Goal: Information Seeking & Learning: Find contact information

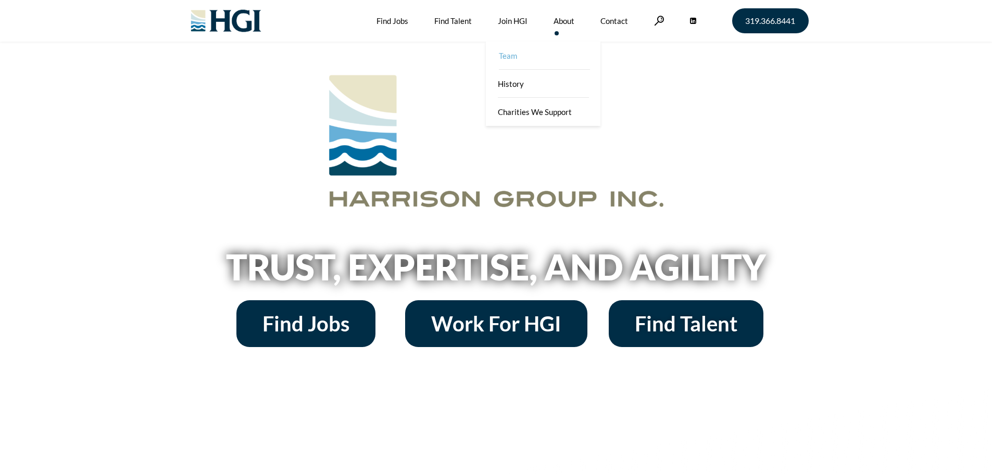
click at [556, 52] on link "Team" at bounding box center [544, 56] width 115 height 28
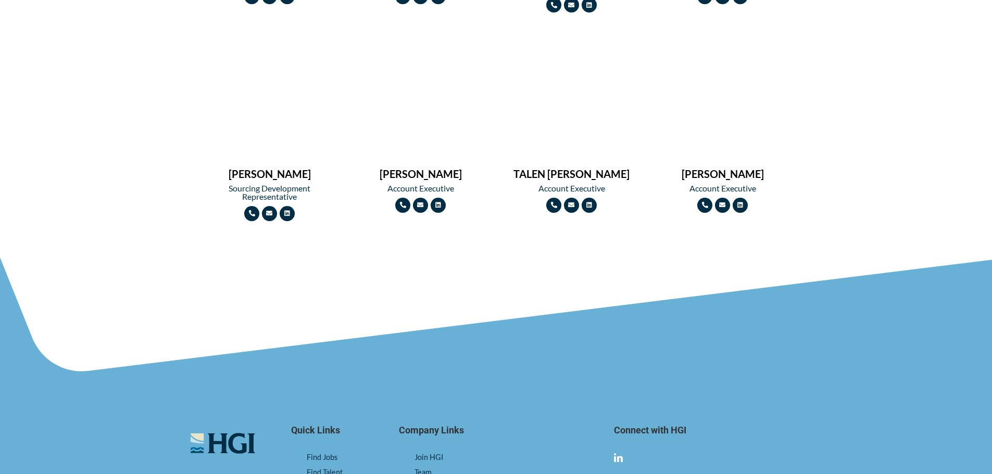
scroll to position [1302, 0]
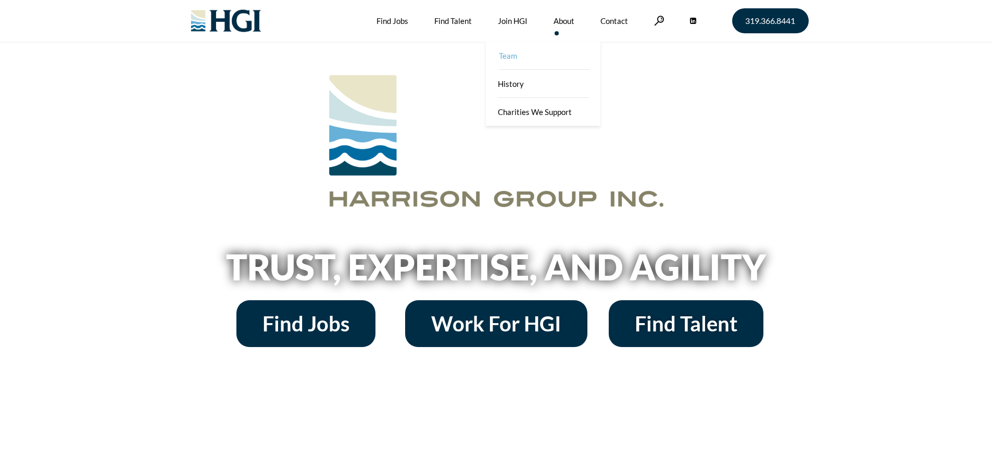
click at [549, 53] on link "Team" at bounding box center [544, 56] width 115 height 28
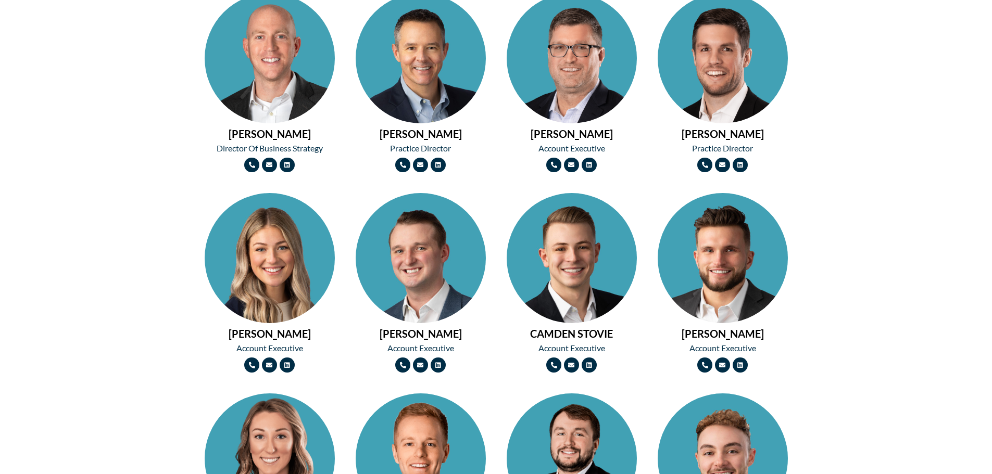
scroll to position [729, 0]
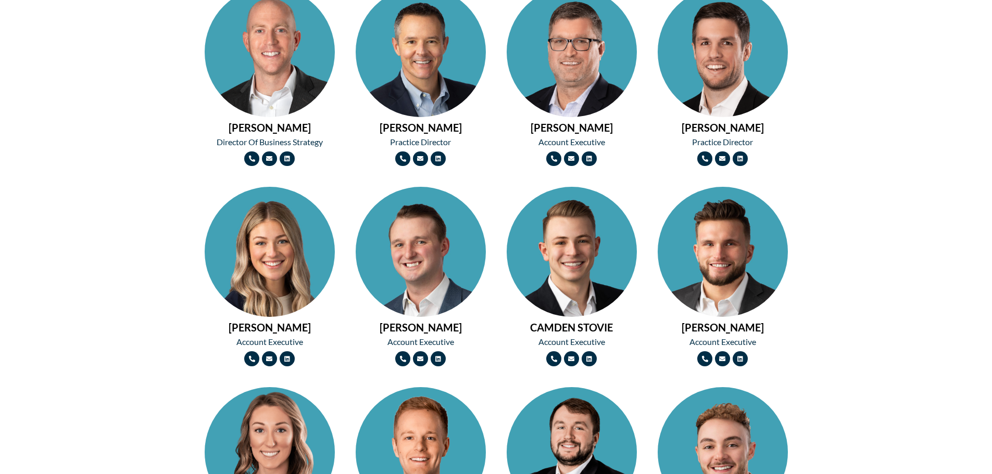
click at [271, 244] on img at bounding box center [270, 284] width 130 height 195
click at [423, 250] on img at bounding box center [421, 284] width 130 height 195
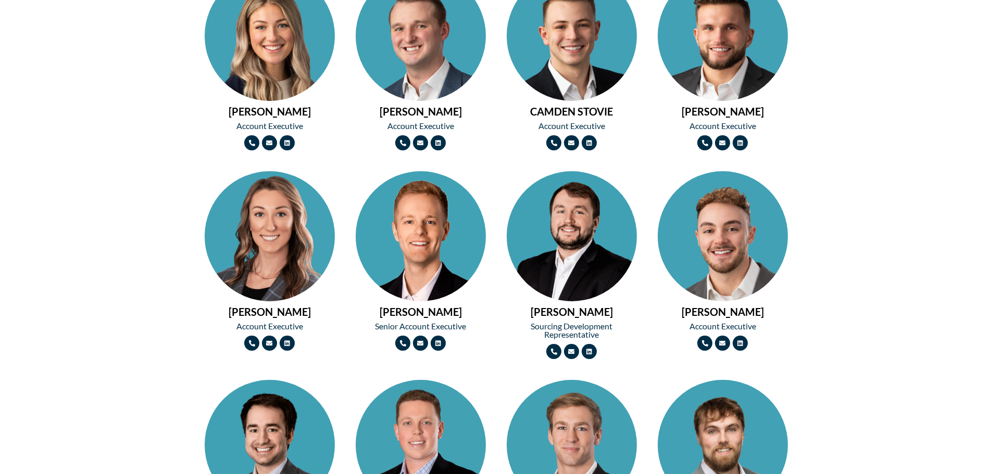
scroll to position [1094, 0]
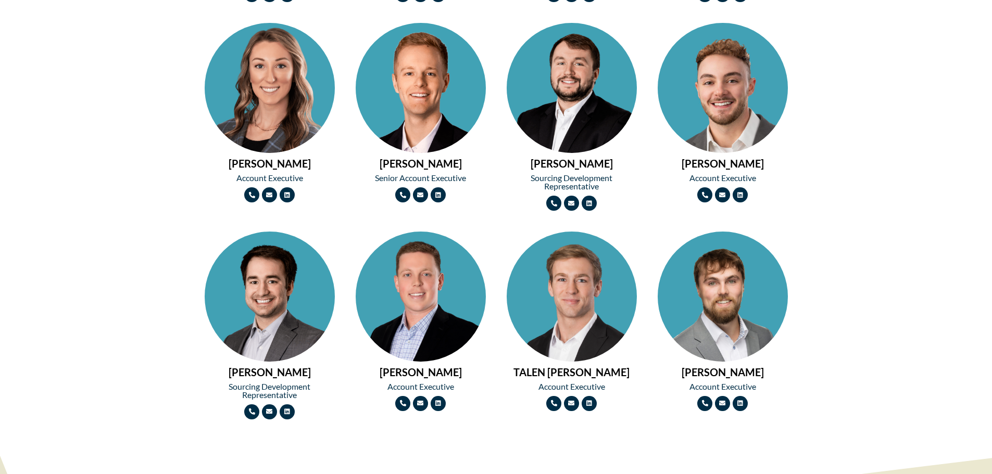
click at [693, 276] on img at bounding box center [723, 329] width 130 height 195
click at [546, 315] on img at bounding box center [572, 329] width 130 height 195
click at [445, 303] on img at bounding box center [421, 329] width 130 height 195
click at [710, 309] on img at bounding box center [723, 329] width 130 height 195
click at [286, 107] on img at bounding box center [270, 120] width 130 height 195
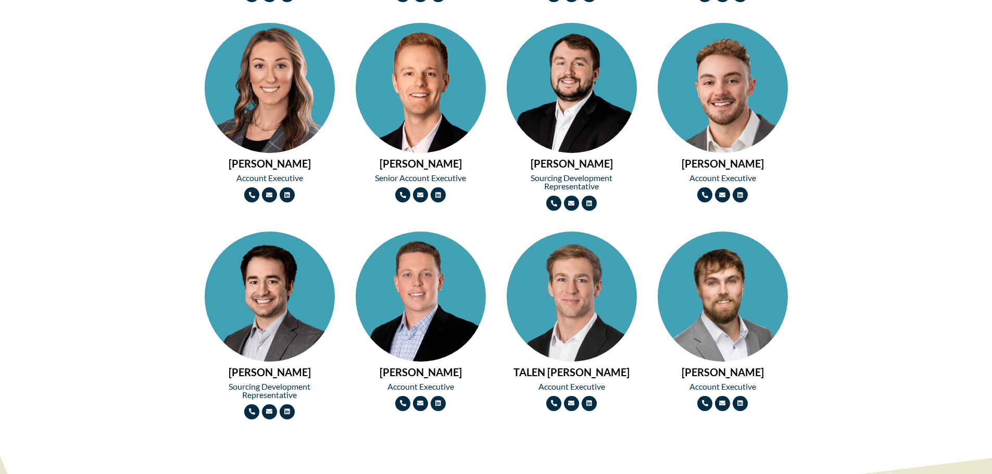
click at [449, 110] on img at bounding box center [421, 120] width 130 height 195
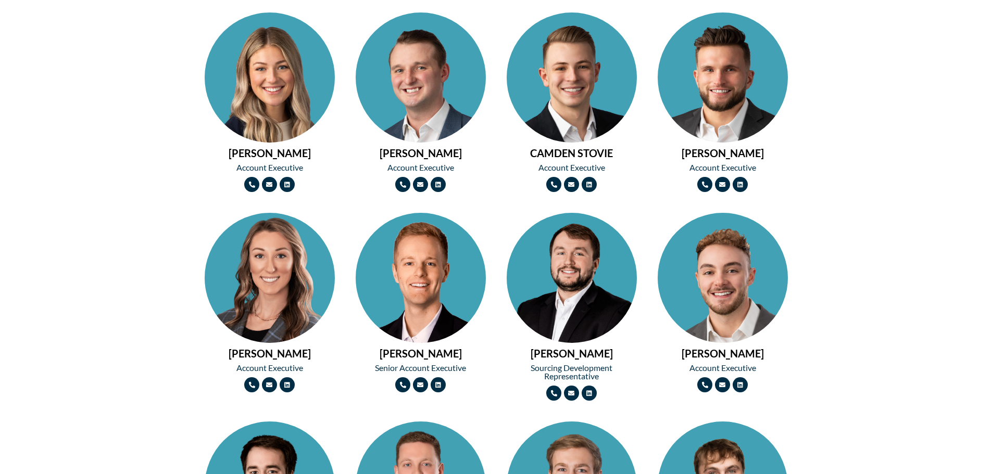
scroll to position [885, 0]
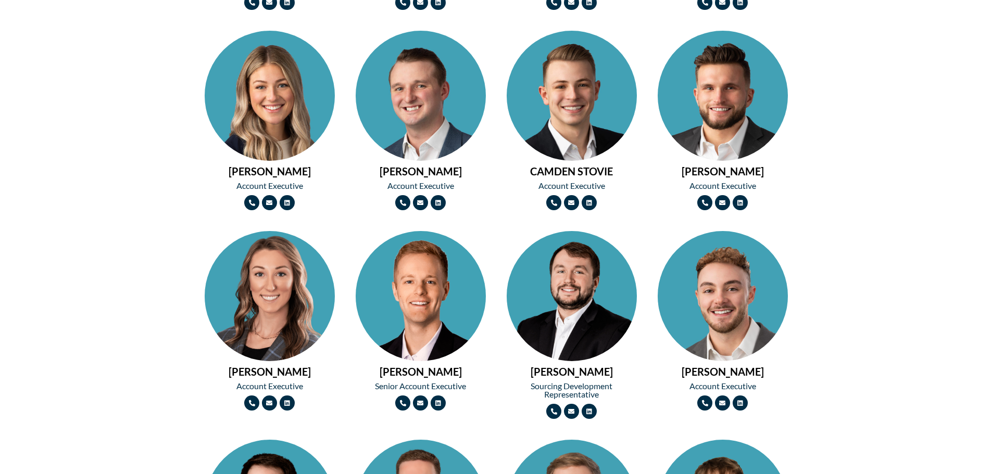
click at [720, 272] on img at bounding box center [723, 328] width 130 height 195
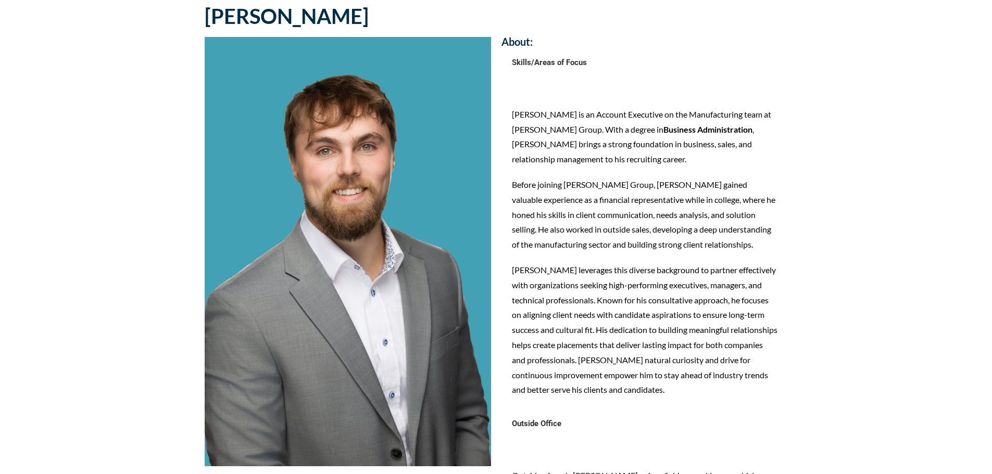
scroll to position [52, 0]
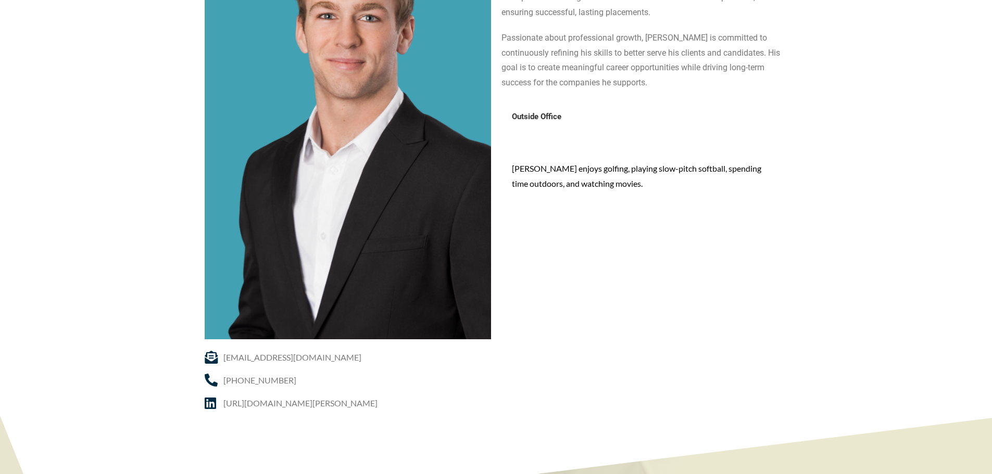
scroll to position [208, 0]
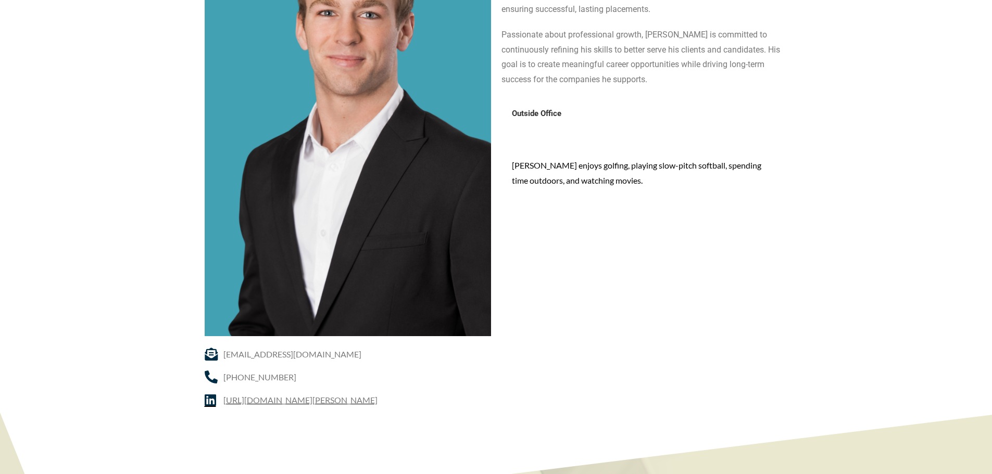
click at [336, 398] on span "https://www.linkedin.com/in/talen-dengler-179126341/" at bounding box center [299, 400] width 157 height 15
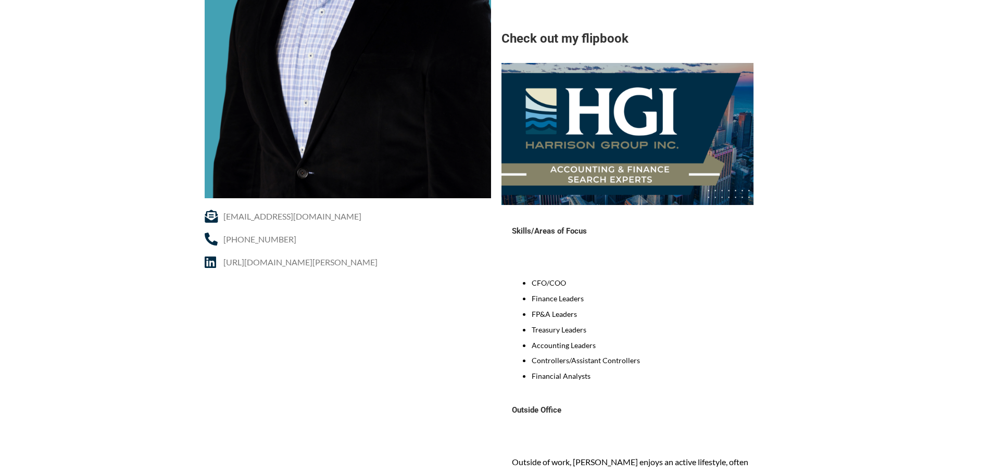
scroll to position [365, 0]
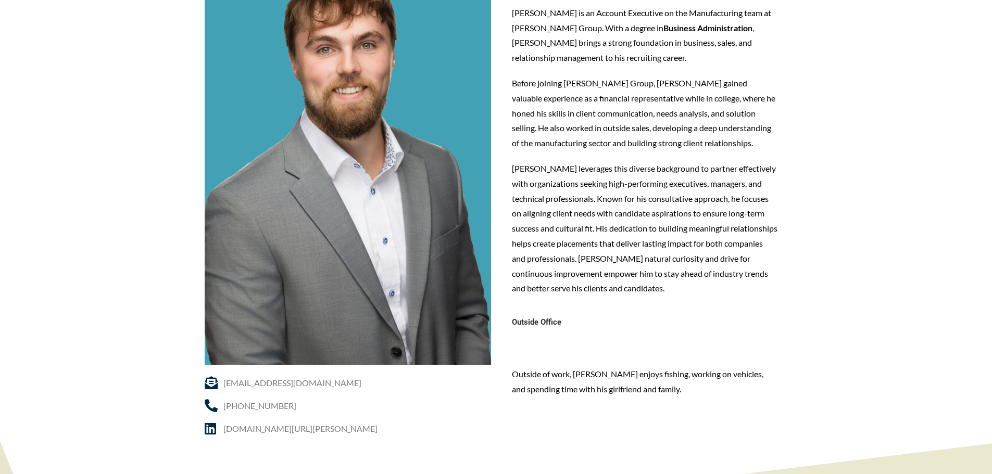
scroll to position [156, 0]
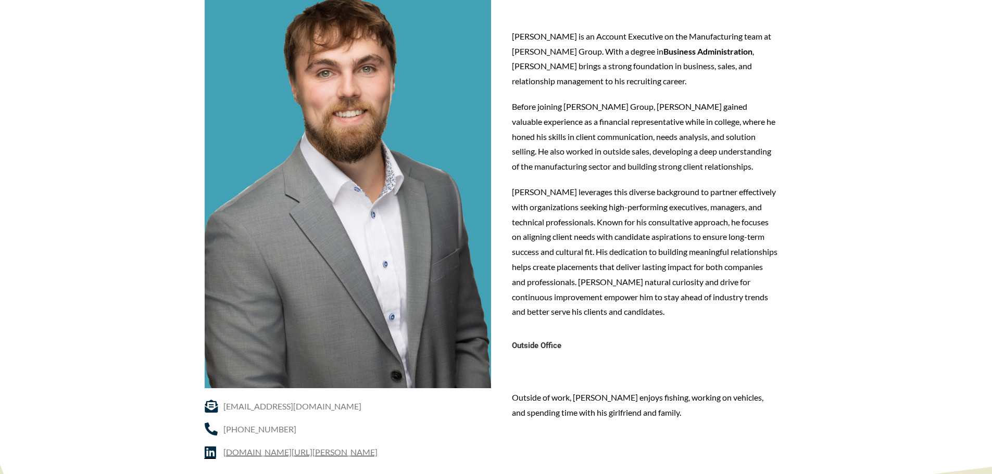
click at [282, 452] on span "[DOMAIN_NAME][URL][PERSON_NAME]" at bounding box center [299, 452] width 157 height 15
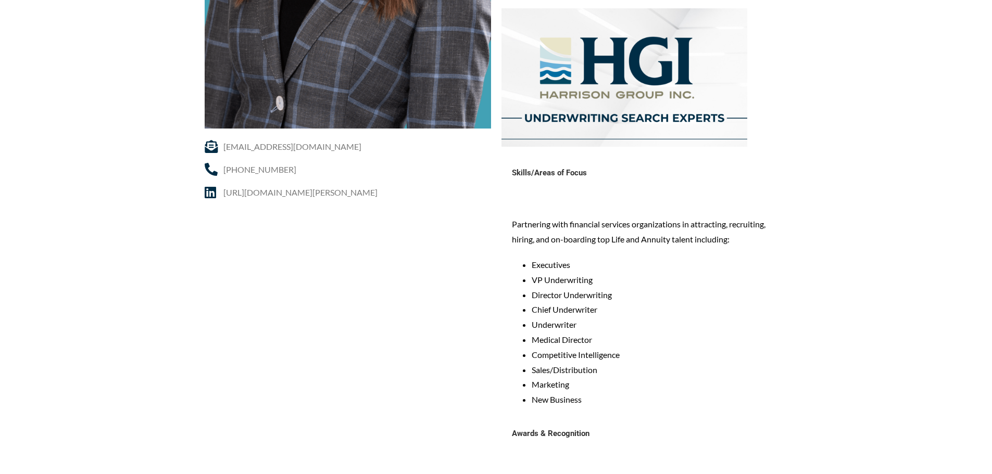
scroll to position [417, 0]
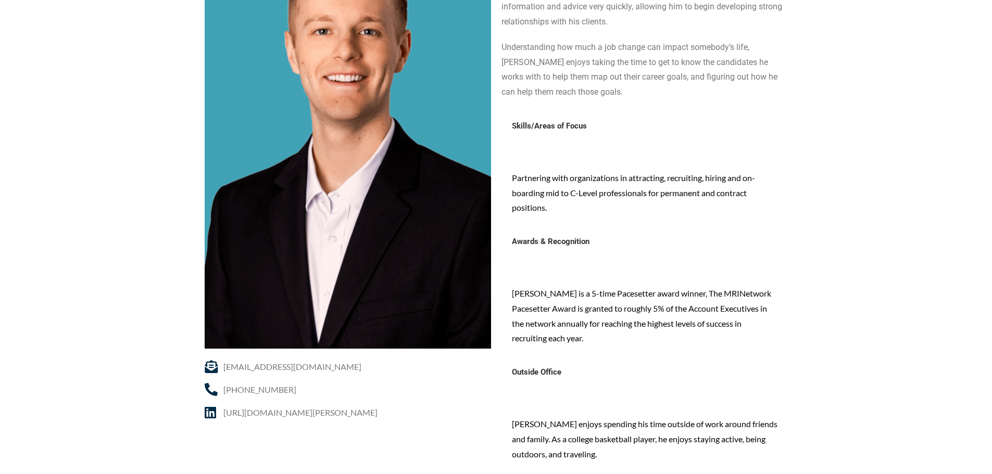
scroll to position [208, 0]
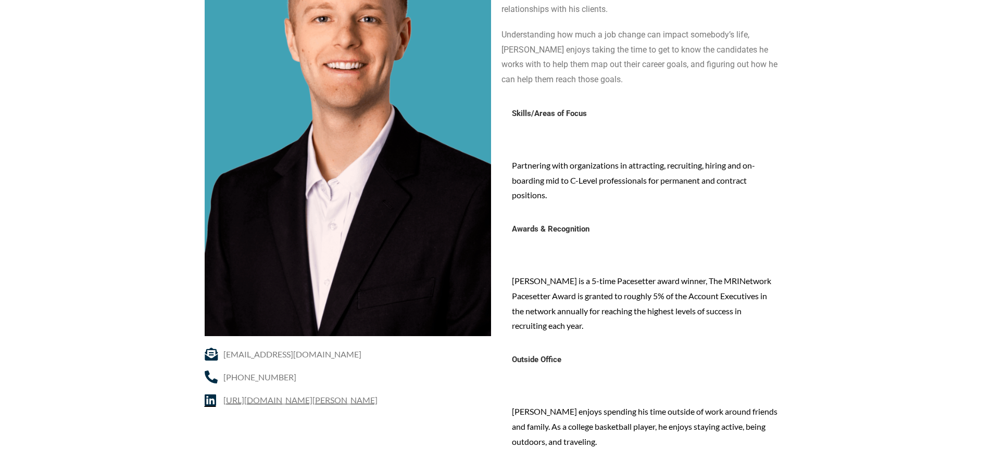
click at [240, 406] on span "https://www.linkedin.com/in/josh-schmitt/" at bounding box center [299, 400] width 157 height 15
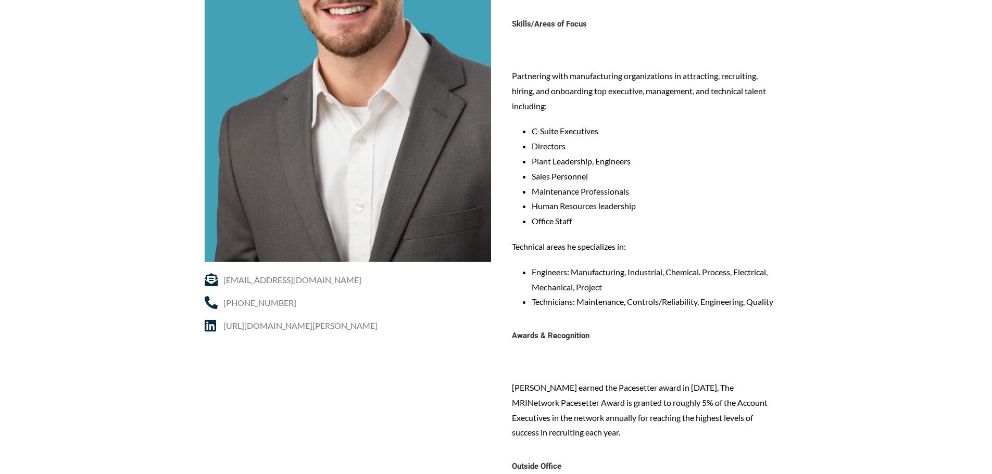
scroll to position [312, 0]
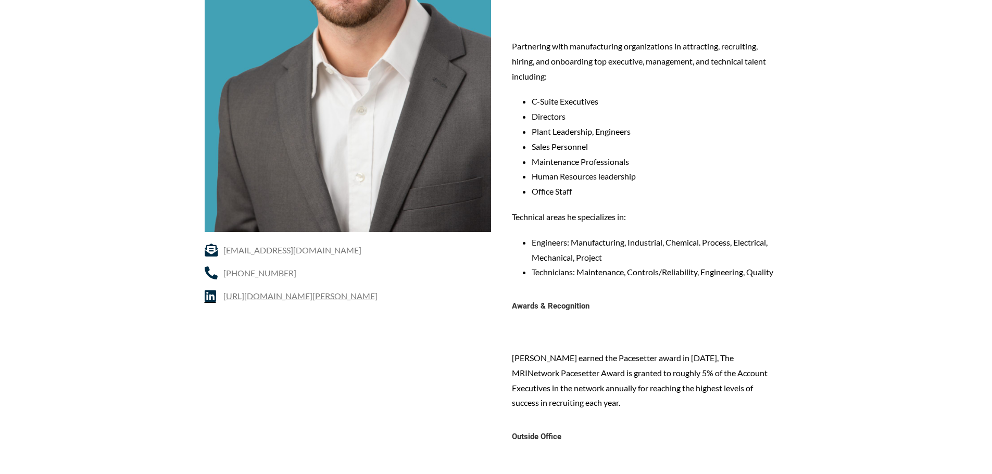
click at [378, 299] on span "[URL][DOMAIN_NAME][PERSON_NAME]" at bounding box center [299, 296] width 157 height 15
